Goal: Information Seeking & Learning: Learn about a topic

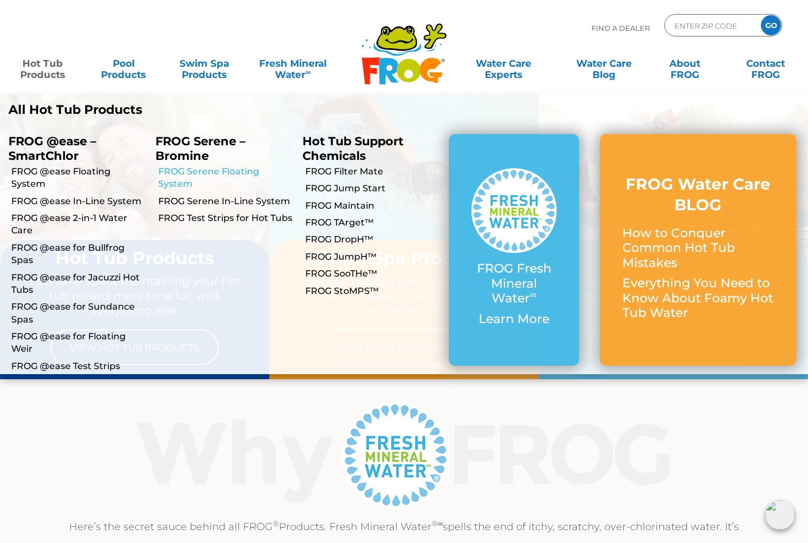
click at [179, 176] on link "FROG Serene Floating System" at bounding box center [226, 177] width 136 height 25
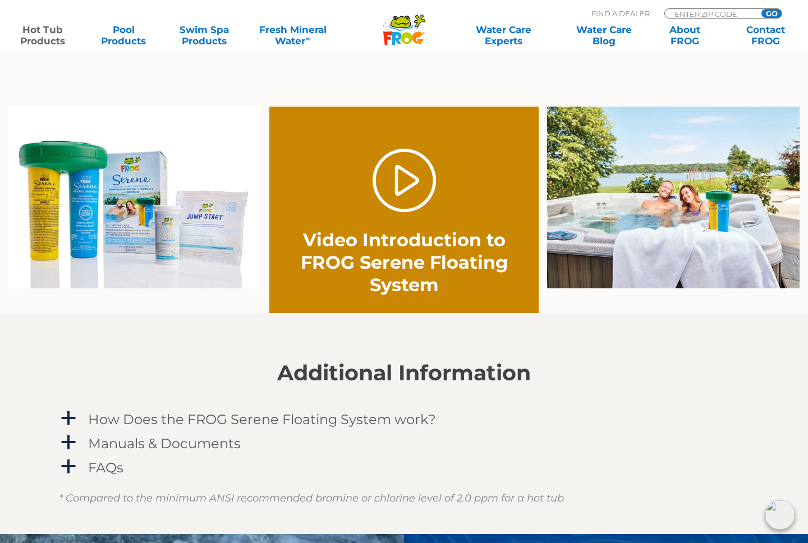
scroll to position [786, 0]
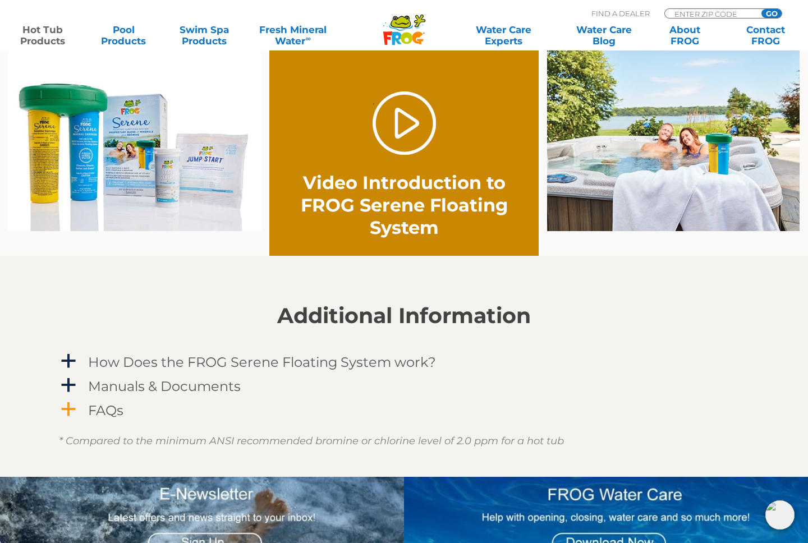
click at [67, 408] on span "a" at bounding box center [68, 409] width 17 height 17
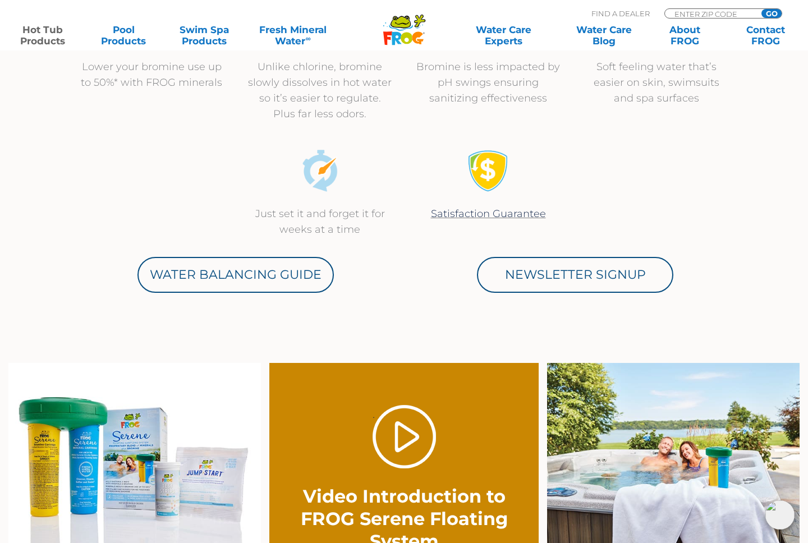
scroll to position [472, 0]
click at [420, 453] on link "." at bounding box center [403, 437] width 63 height 63
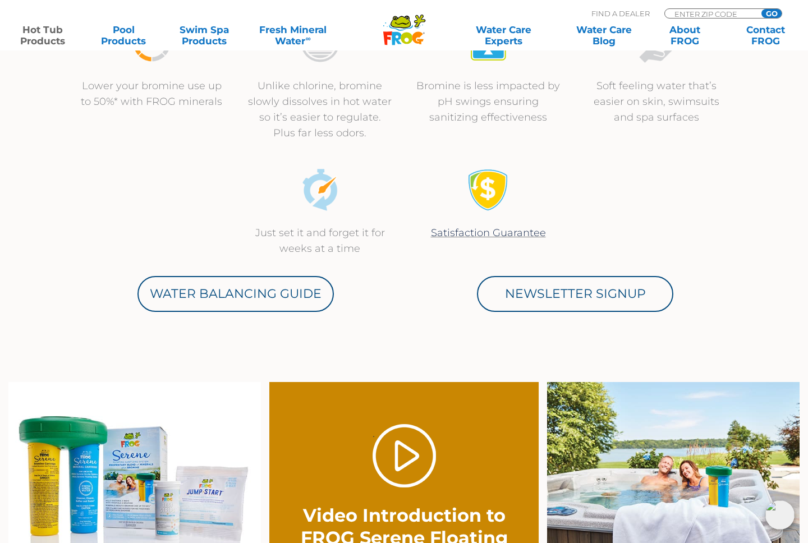
scroll to position [455, 0]
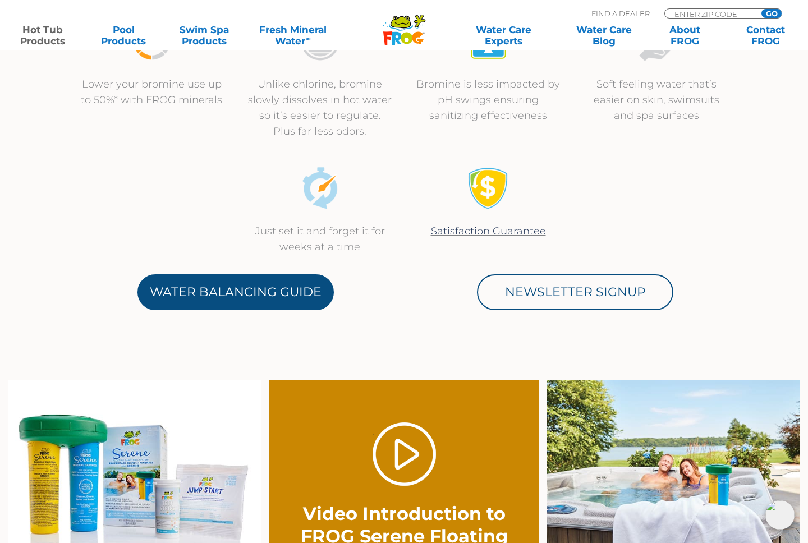
click at [299, 304] on link "Water Balancing Guide" at bounding box center [235, 292] width 196 height 36
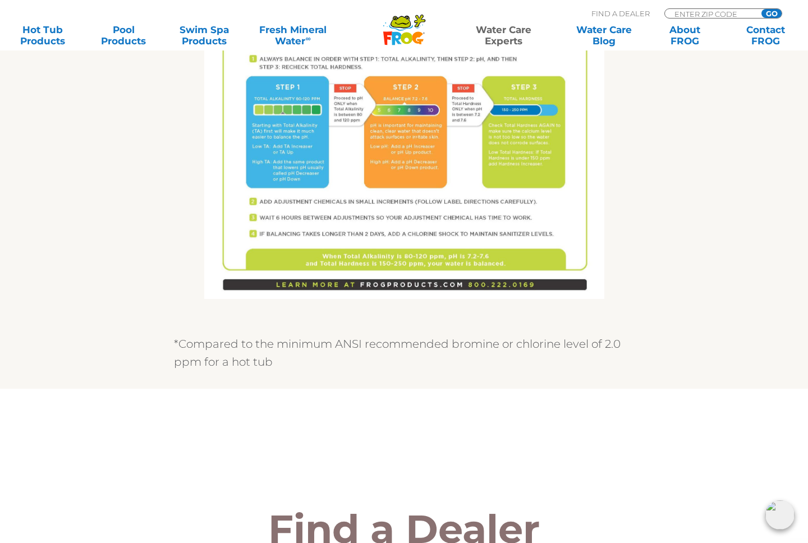
scroll to position [821, 0]
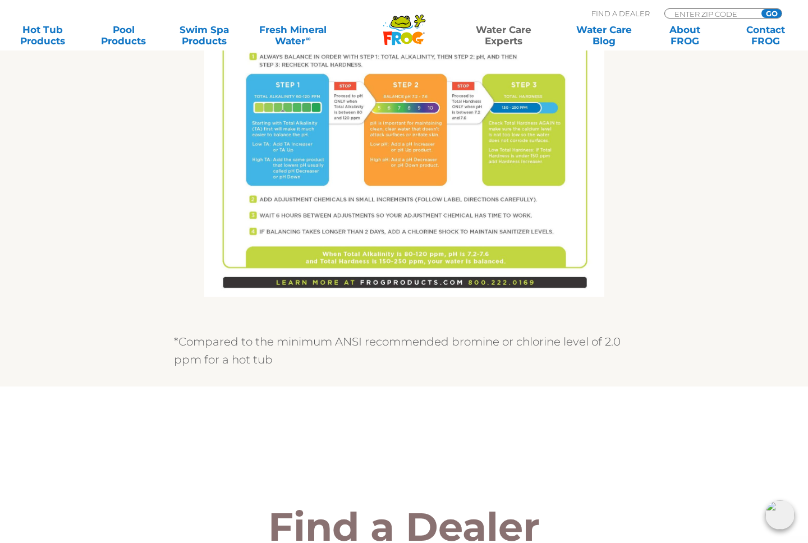
click at [368, 196] on img at bounding box center [404, 38] width 400 height 518
click at [367, 207] on img at bounding box center [404, 38] width 400 height 518
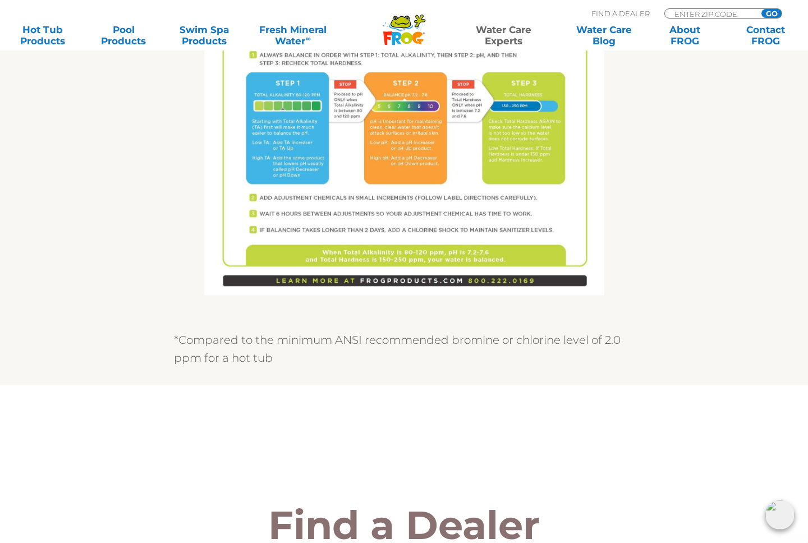
click at [365, 284] on img at bounding box center [404, 36] width 400 height 518
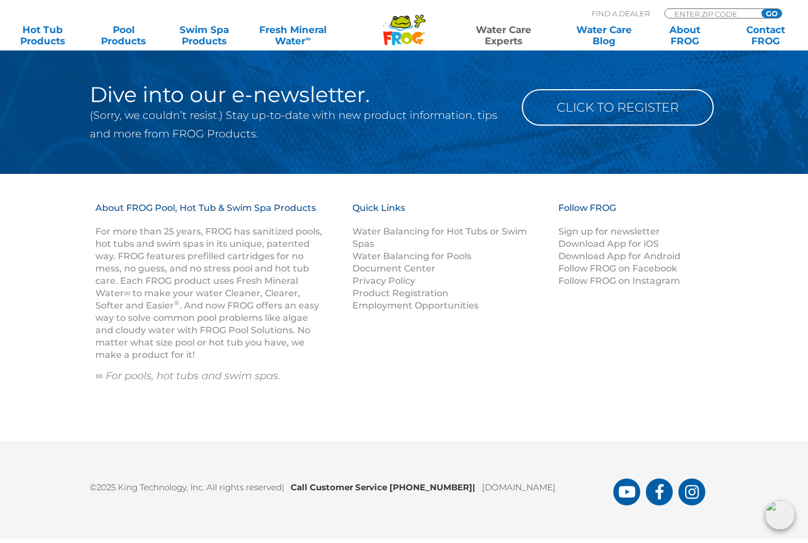
scroll to position [1555, 0]
